Goal: Information Seeking & Learning: Learn about a topic

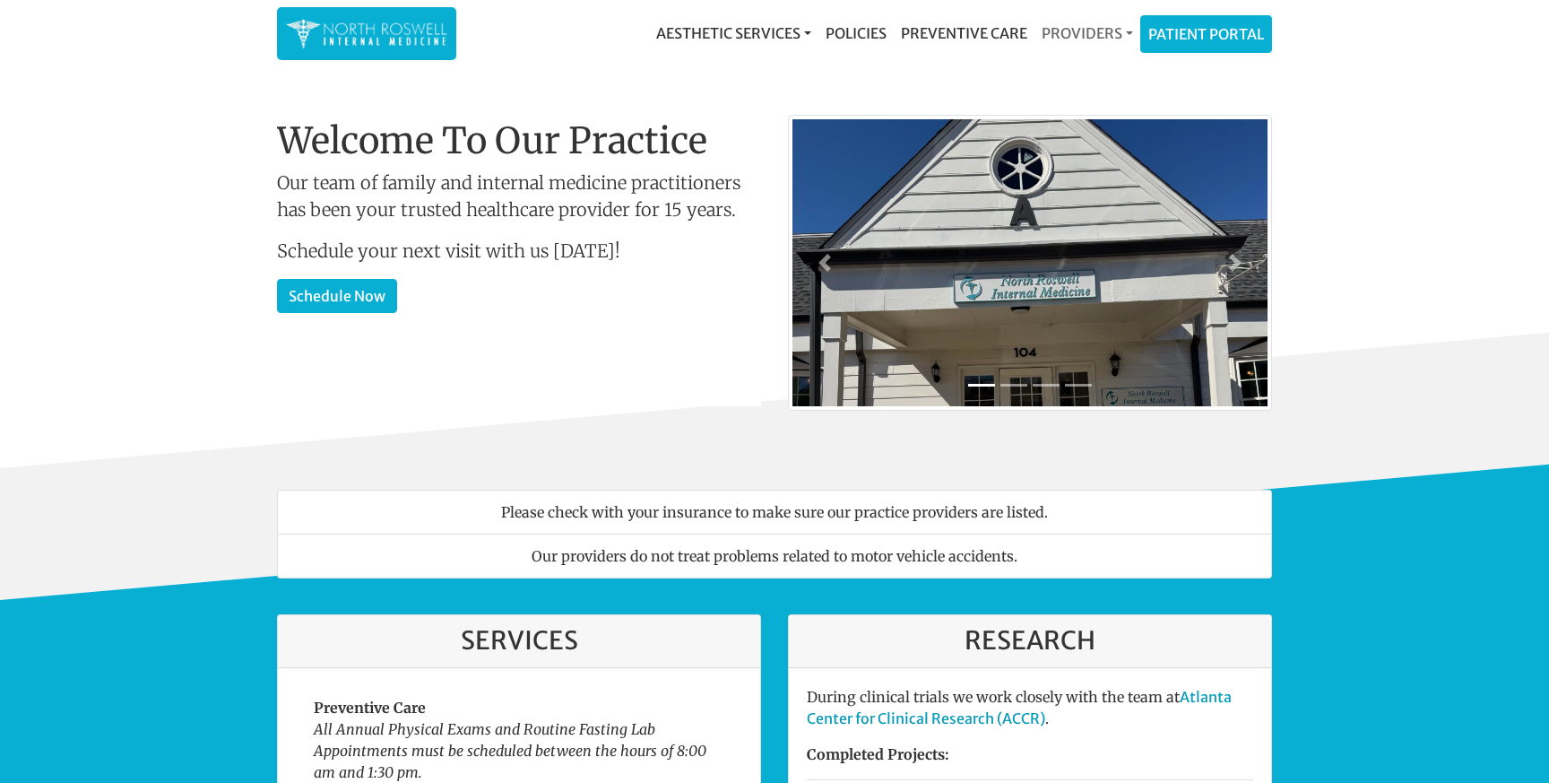
click at [1077, 38] on link "Providers" at bounding box center [1087, 33] width 106 height 36
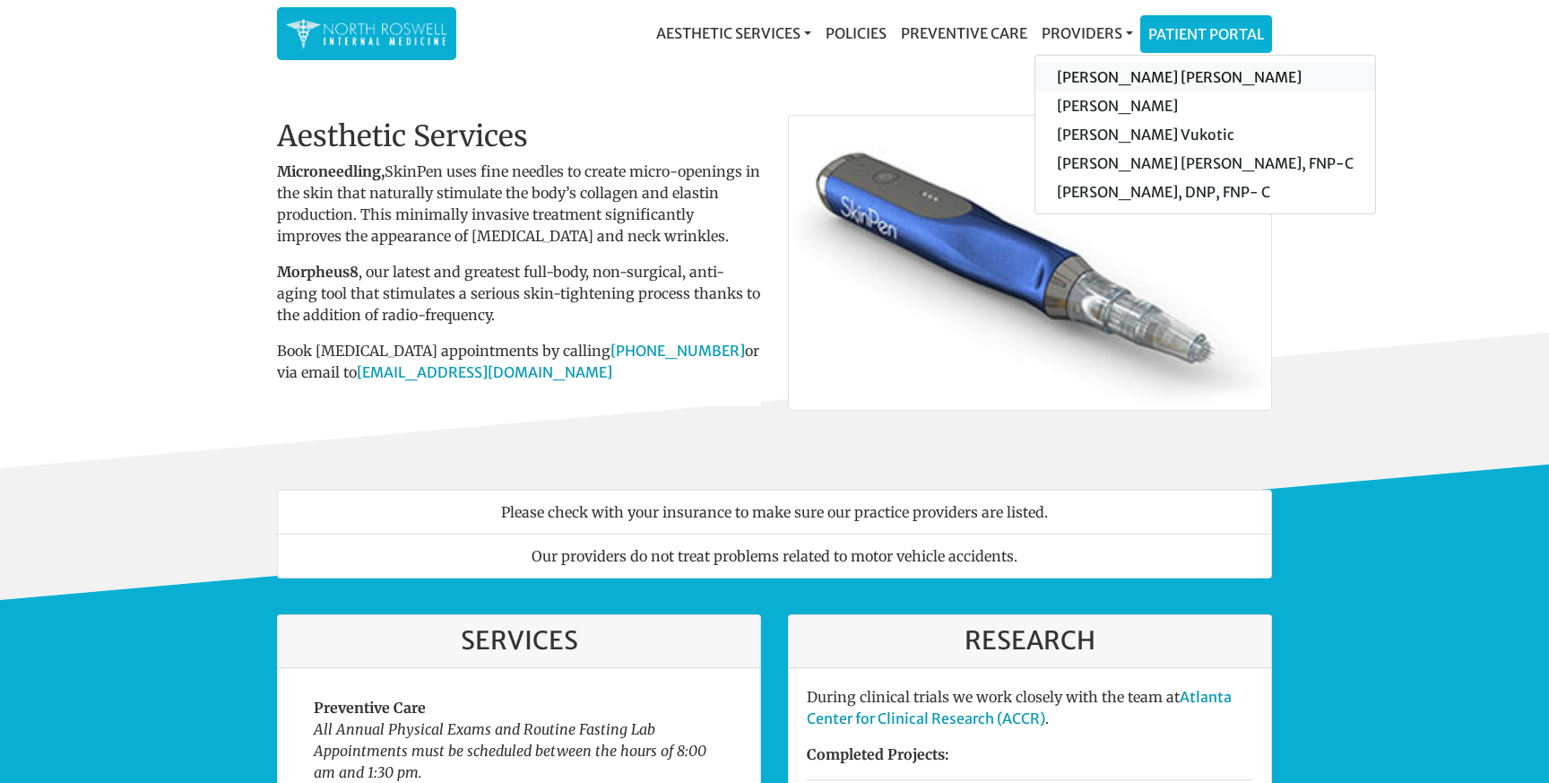
click at [1098, 76] on link "[PERSON_NAME] [PERSON_NAME]" at bounding box center [1205, 77] width 340 height 29
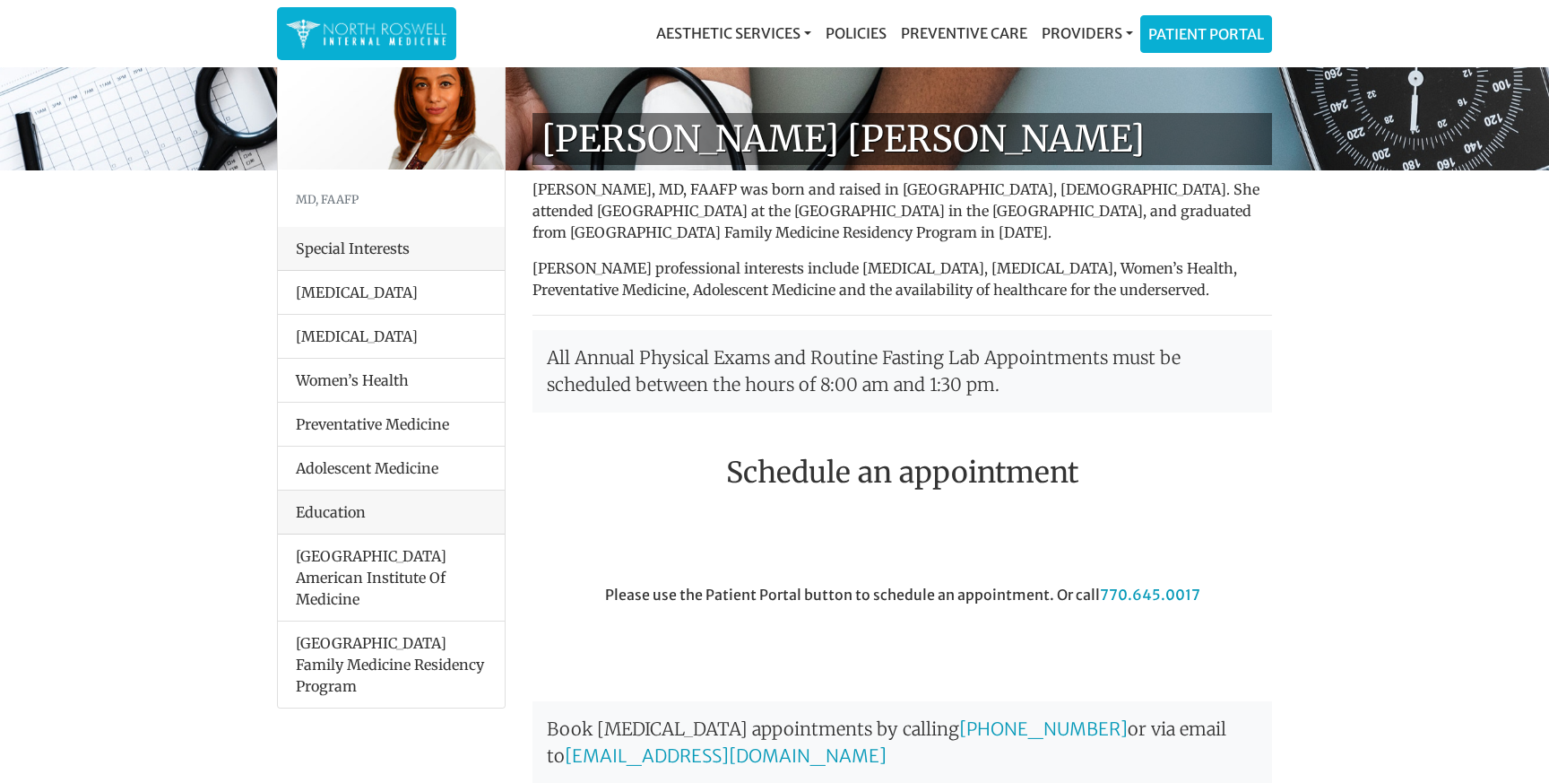
scroll to position [83, 0]
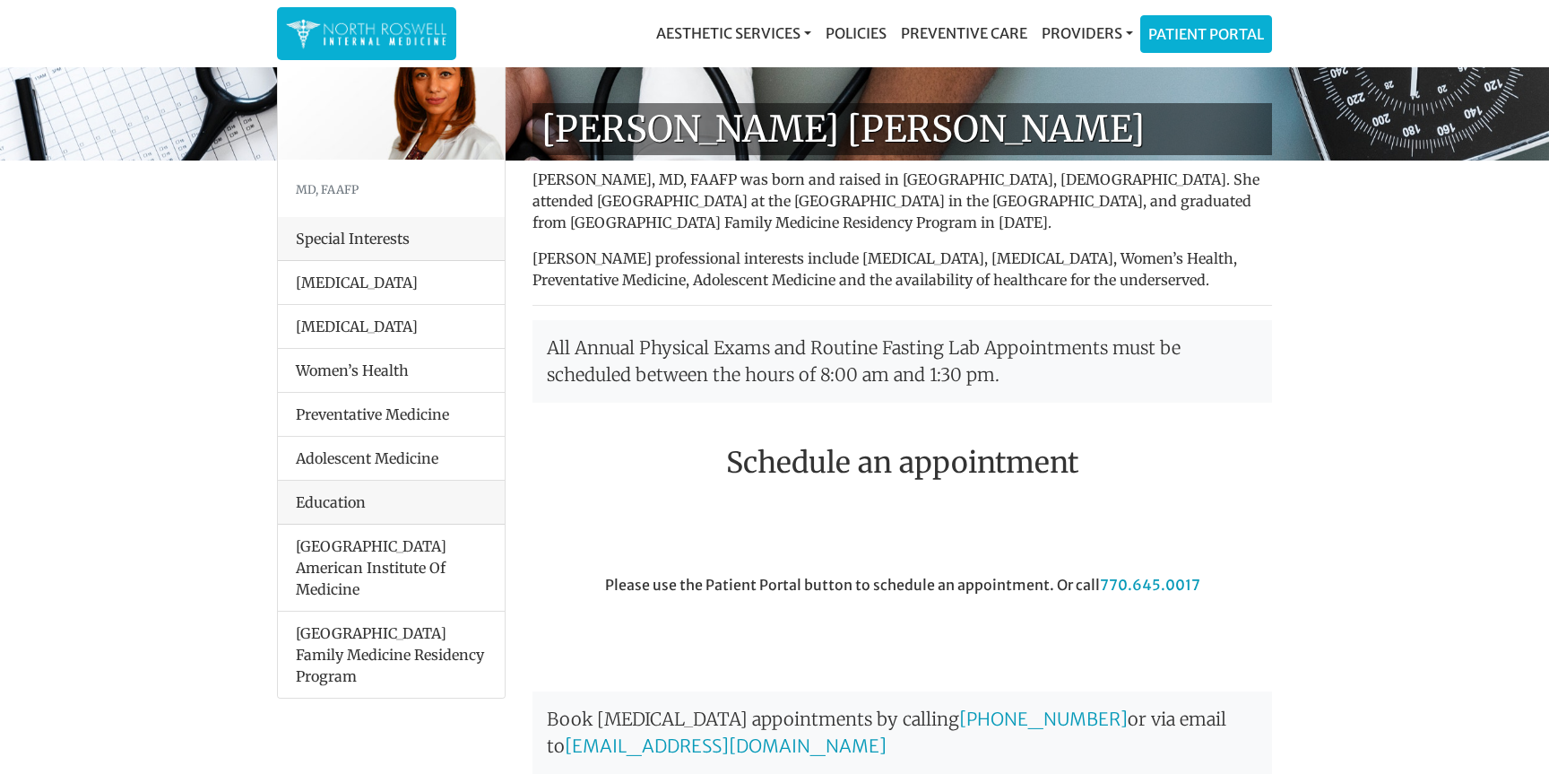
click at [767, 422] on div "[PERSON_NAME] [PERSON_NAME] Farah [PERSON_NAME], [GEOGRAPHIC_DATA], FAAFP was b…" at bounding box center [902, 645] width 766 height 1084
click at [984, 265] on p "[PERSON_NAME] professional interests include [MEDICAL_DATA], [MEDICAL_DATA], Wo…" at bounding box center [902, 268] width 740 height 43
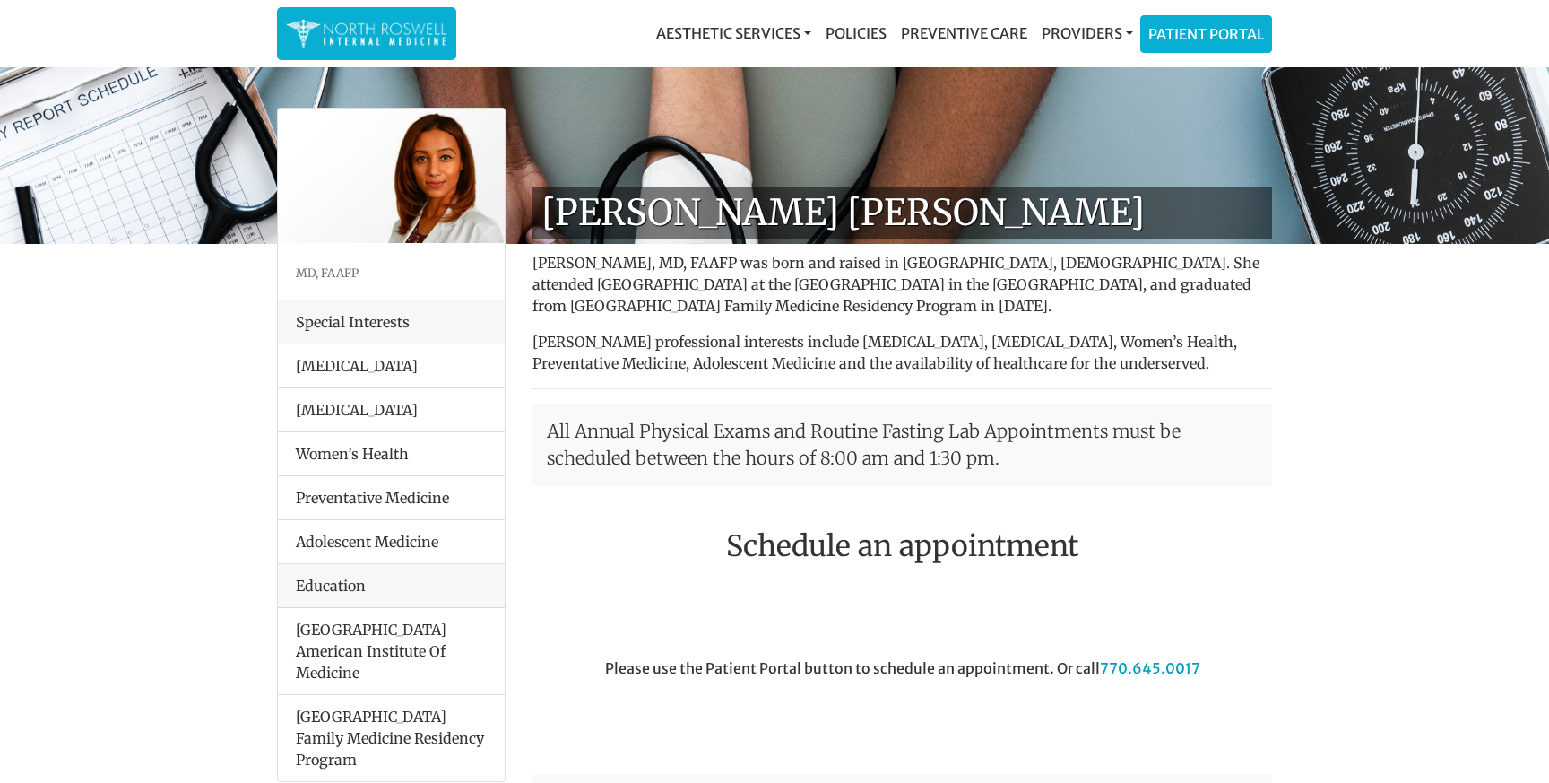
click at [894, 271] on p "[PERSON_NAME], MD, FAAFP was born and raised in [GEOGRAPHIC_DATA], [DEMOGRAPHIC…" at bounding box center [902, 284] width 740 height 65
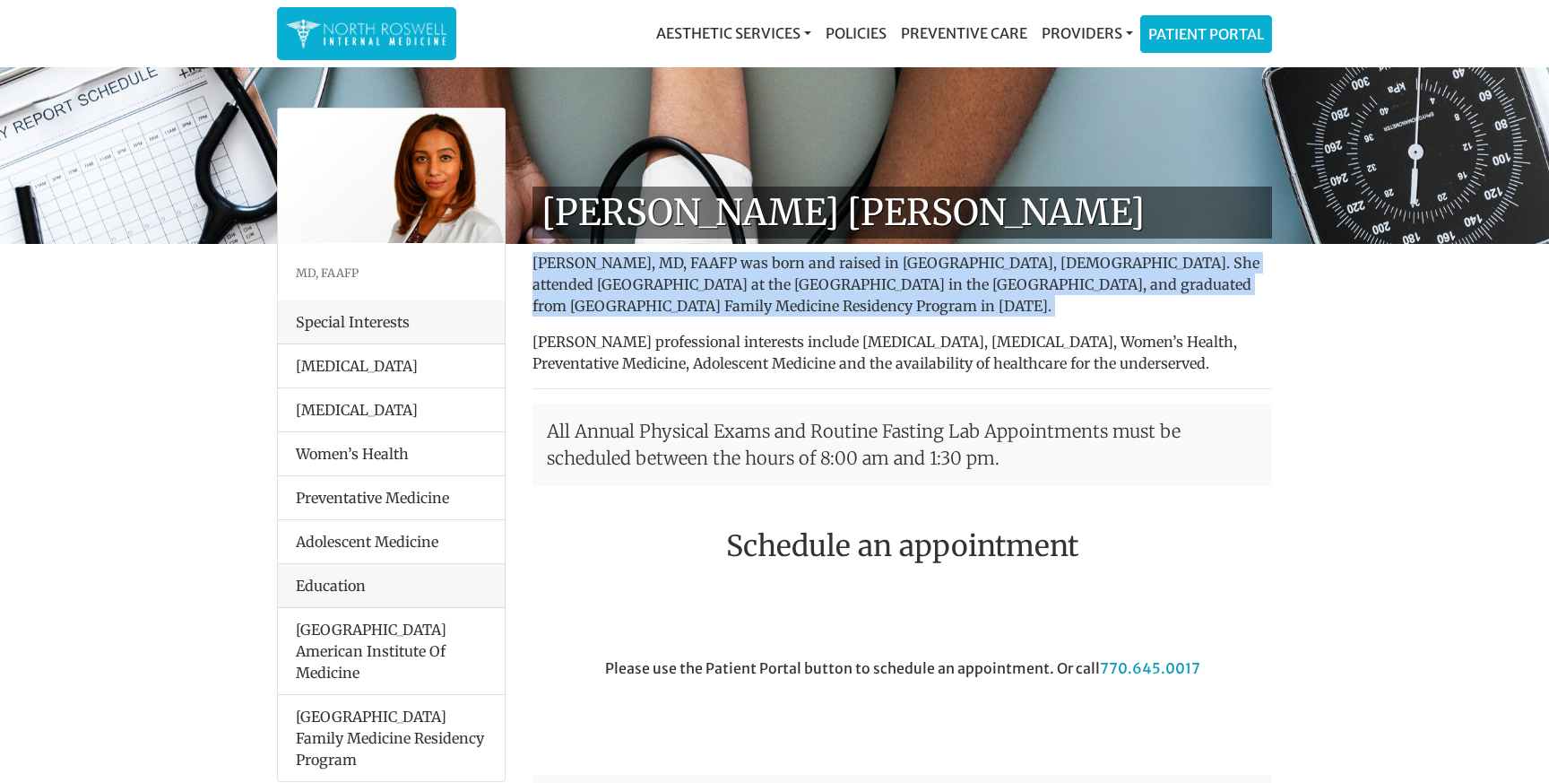
click at [894, 271] on p "[PERSON_NAME], MD, FAAFP was born and raised in [GEOGRAPHIC_DATA], [DEMOGRAPHIC…" at bounding box center [902, 284] width 740 height 65
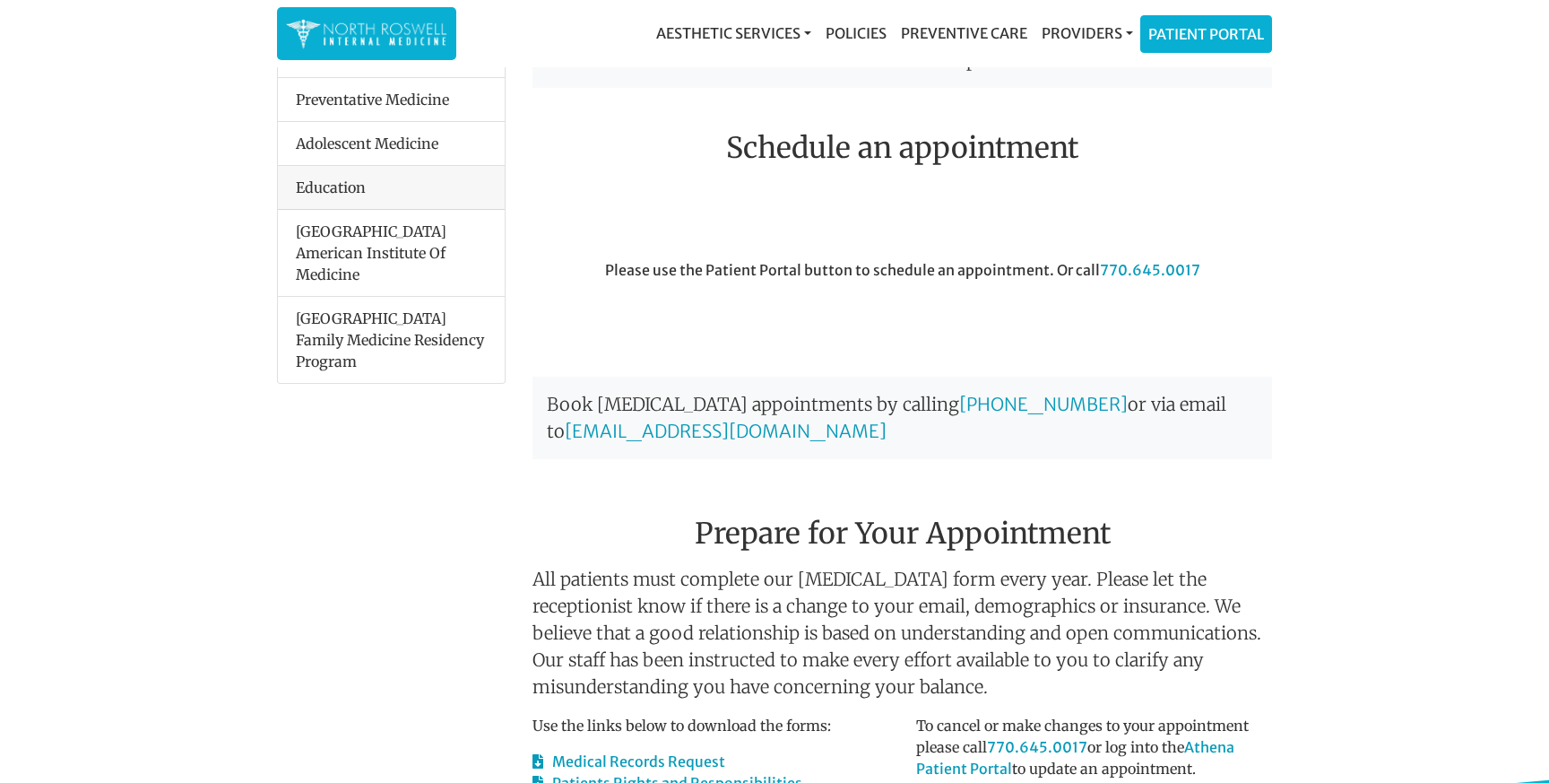
scroll to position [570, 0]
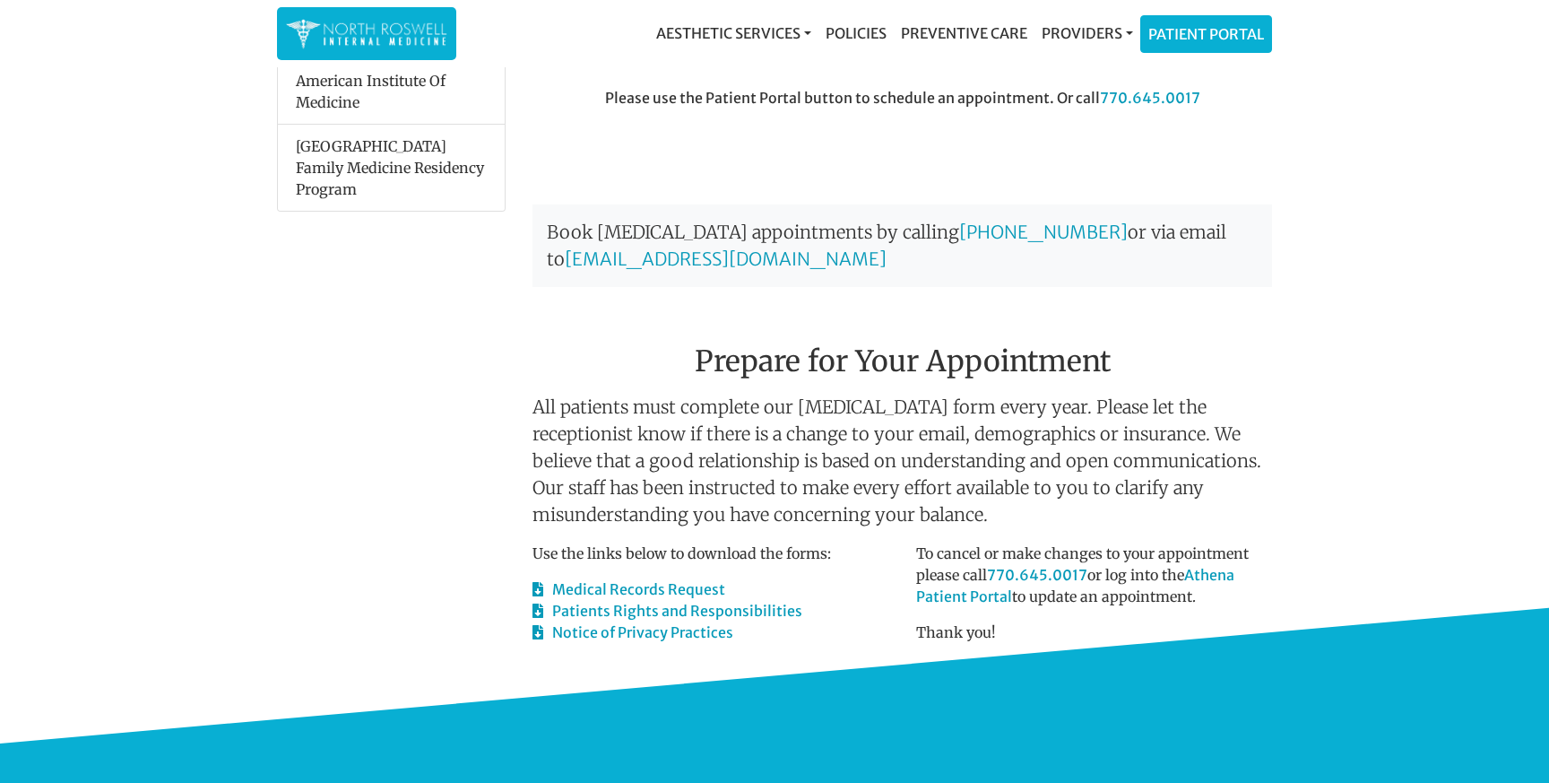
click at [1295, 305] on main "[PERSON_NAME] [PERSON_NAME] MD, FAAFP Special Interests [MEDICAL_DATA] [MEDICAL…" at bounding box center [774, 455] width 1549 height 1562
